Goal: Task Accomplishment & Management: Use online tool/utility

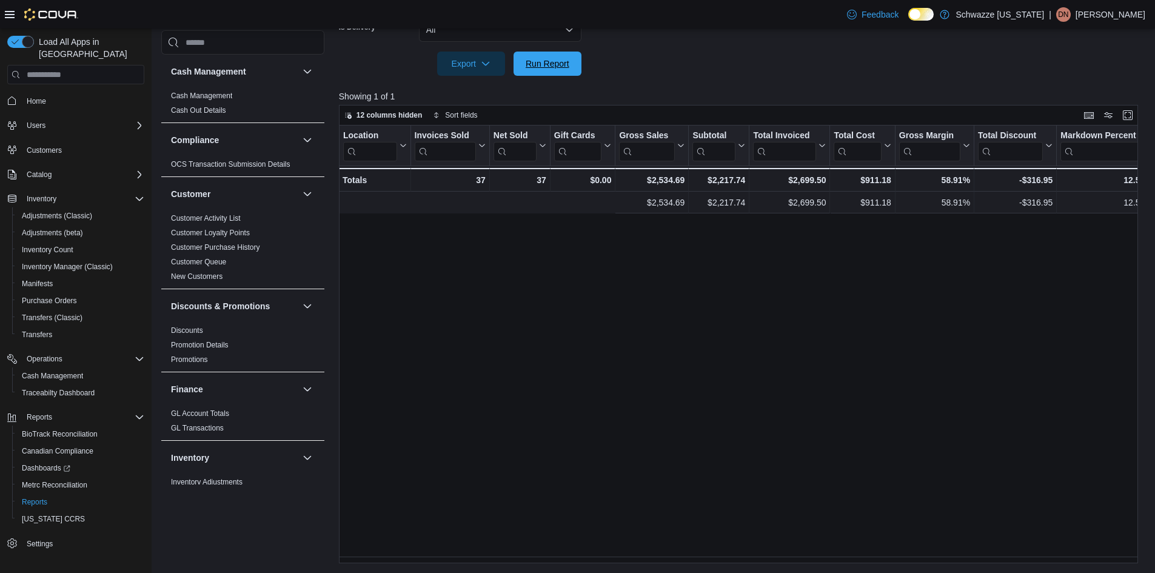
click at [549, 59] on span "Run Report" at bounding box center [548, 64] width 44 height 12
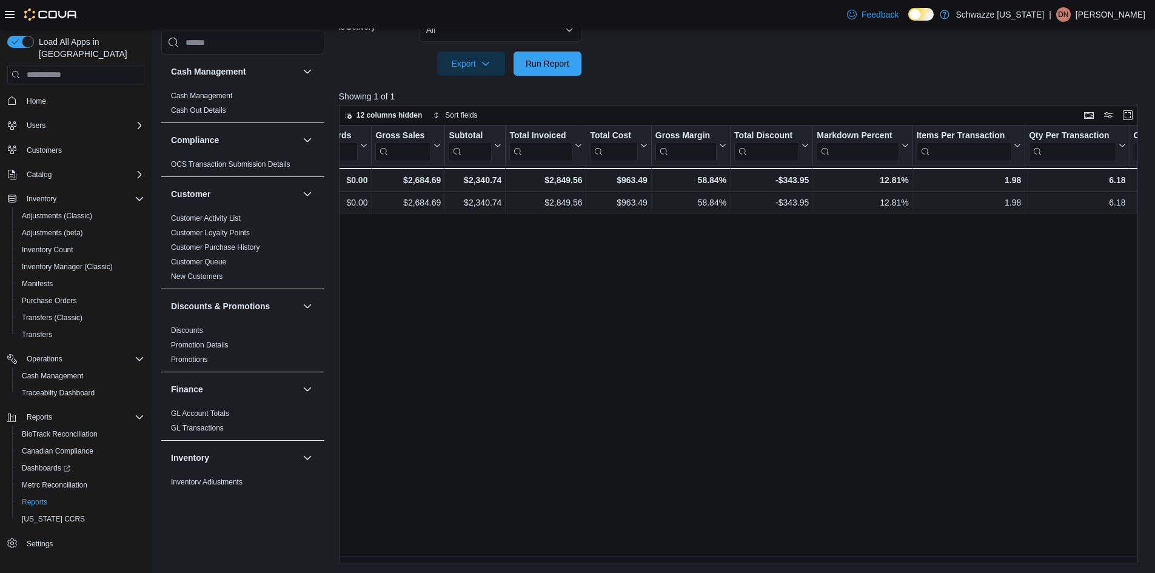
scroll to position [0, 283]
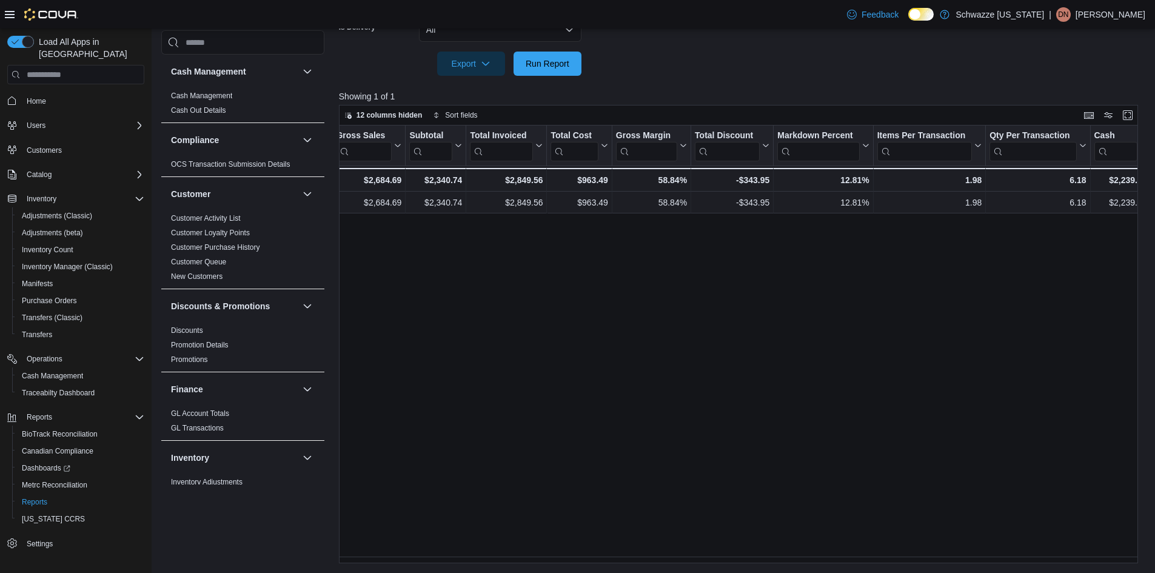
click at [565, 61] on span "Run Report" at bounding box center [548, 63] width 44 height 12
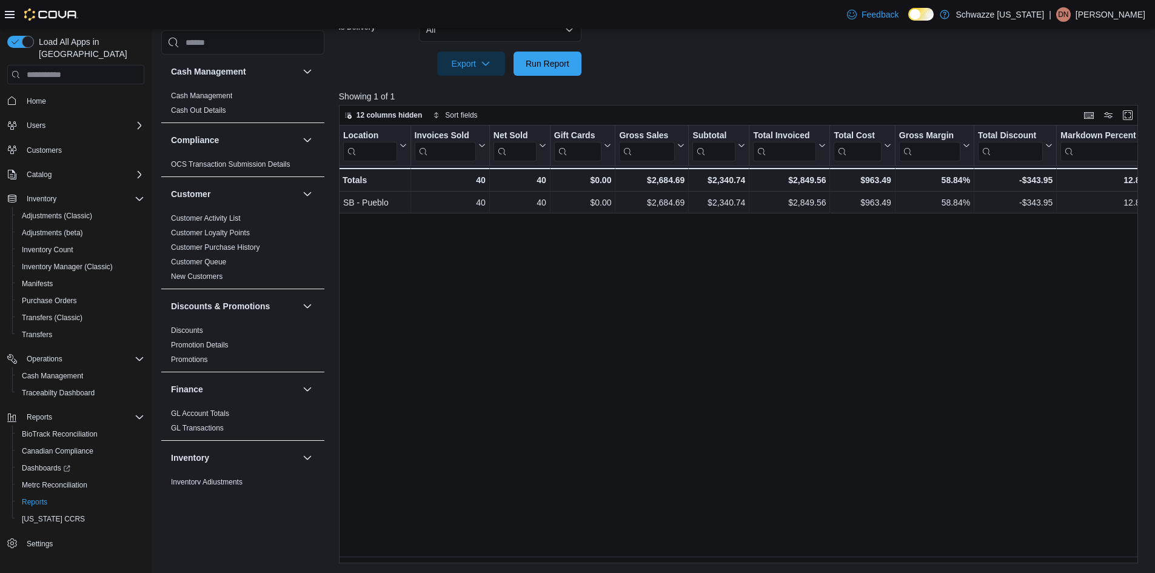
click at [1078, 17] on p "Desiree N Quintana" at bounding box center [1111, 14] width 70 height 15
click at [1067, 120] on span "Sign Out" at bounding box center [1067, 119] width 33 height 12
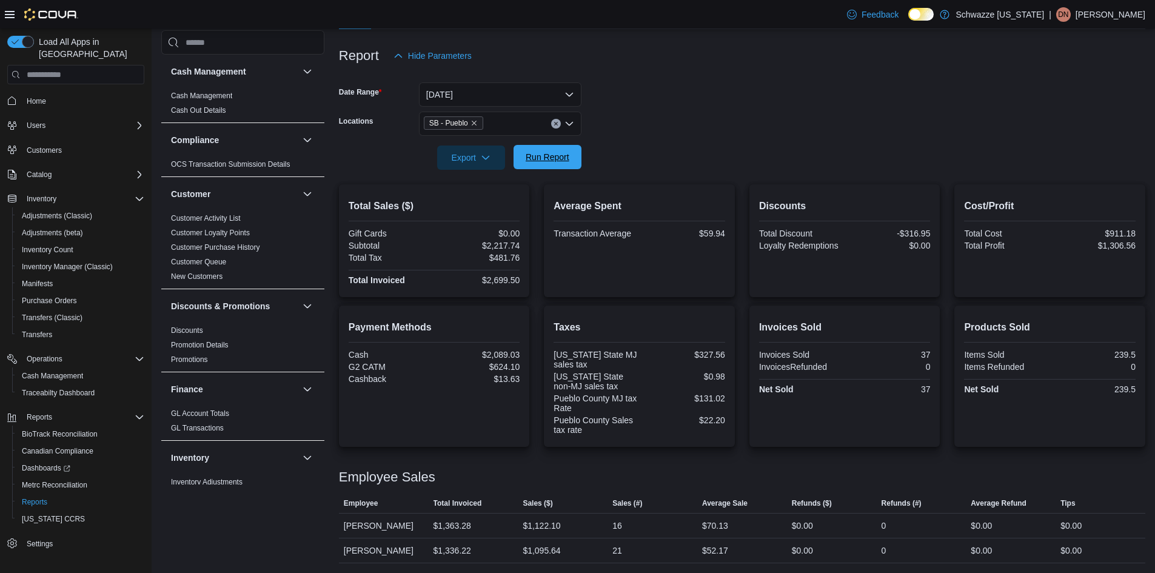
scroll to position [788, 0]
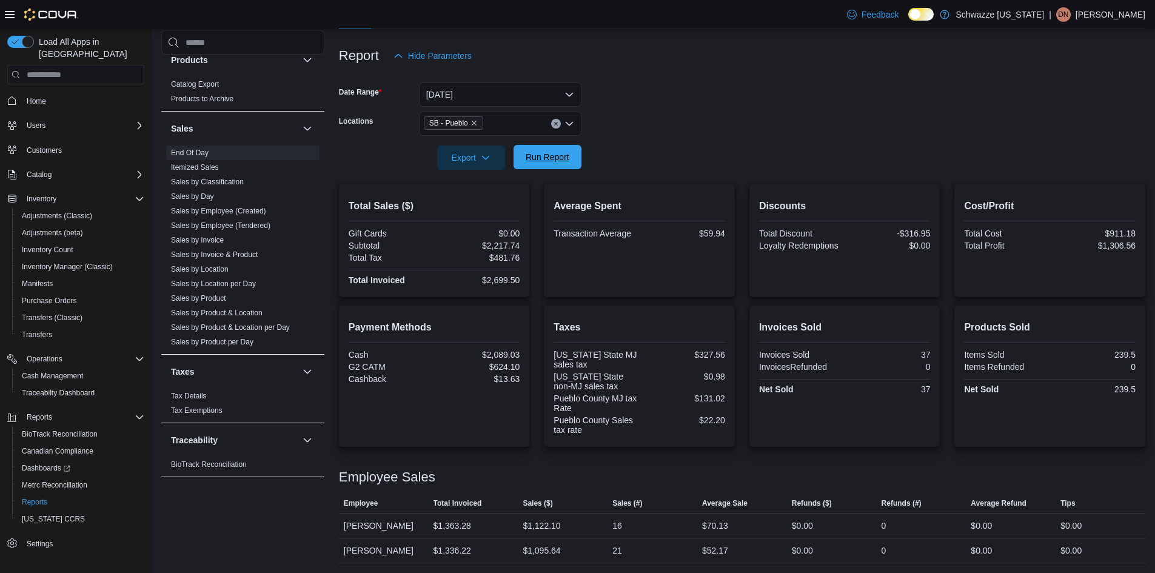
click at [555, 164] on span "Run Report" at bounding box center [547, 157] width 53 height 24
click at [771, 151] on form "Date Range Today Locations SB - Pueblo Export Run Report" at bounding box center [742, 119] width 807 height 102
click at [537, 156] on span "Run Report" at bounding box center [548, 157] width 44 height 12
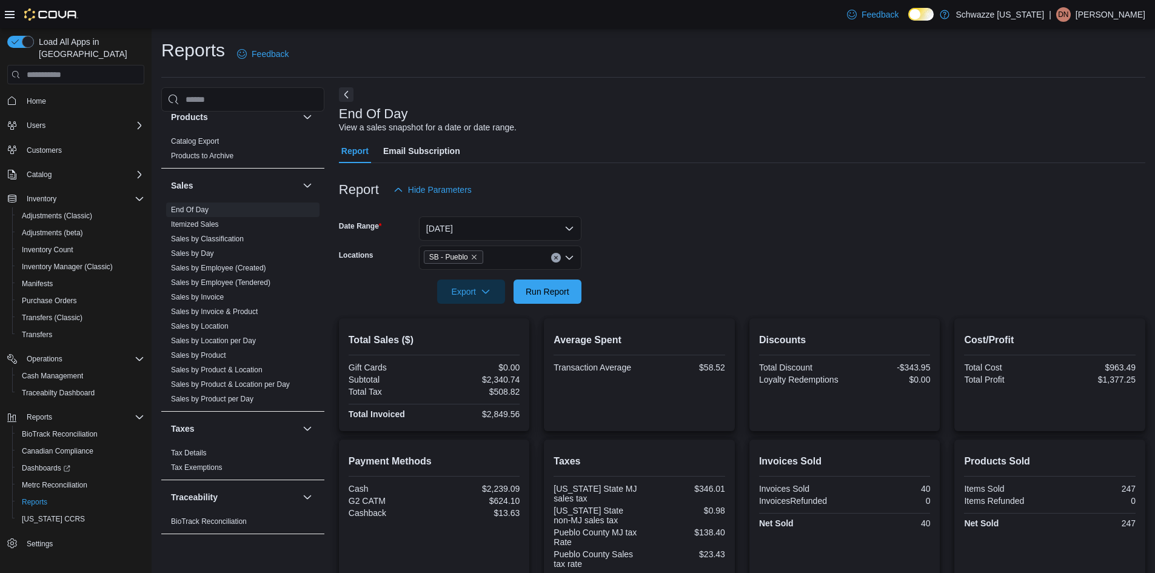
scroll to position [134, 0]
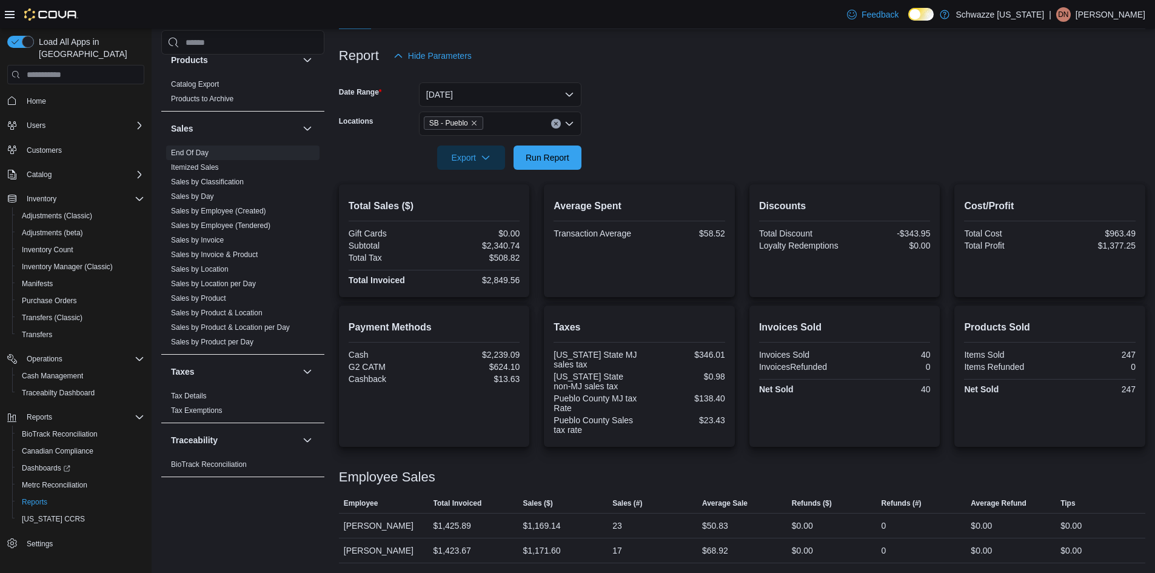
click at [1090, 10] on p "Desiree N Quintana" at bounding box center [1111, 14] width 70 height 15
click at [1063, 116] on span "Sign Out" at bounding box center [1067, 119] width 33 height 12
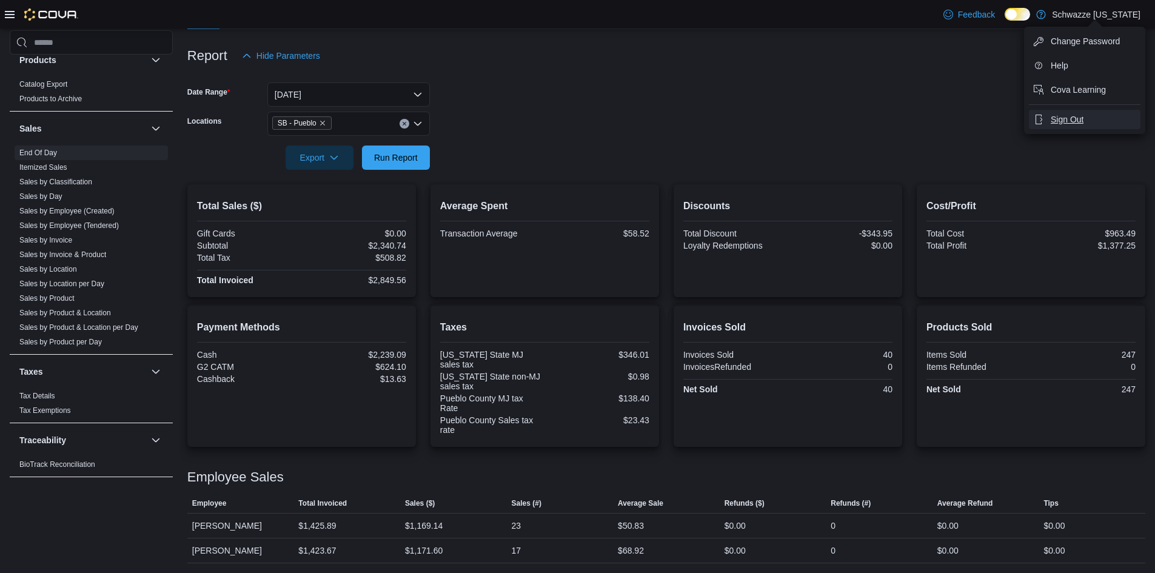
scroll to position [124, 0]
